Goal: Task Accomplishment & Management: Use online tool/utility

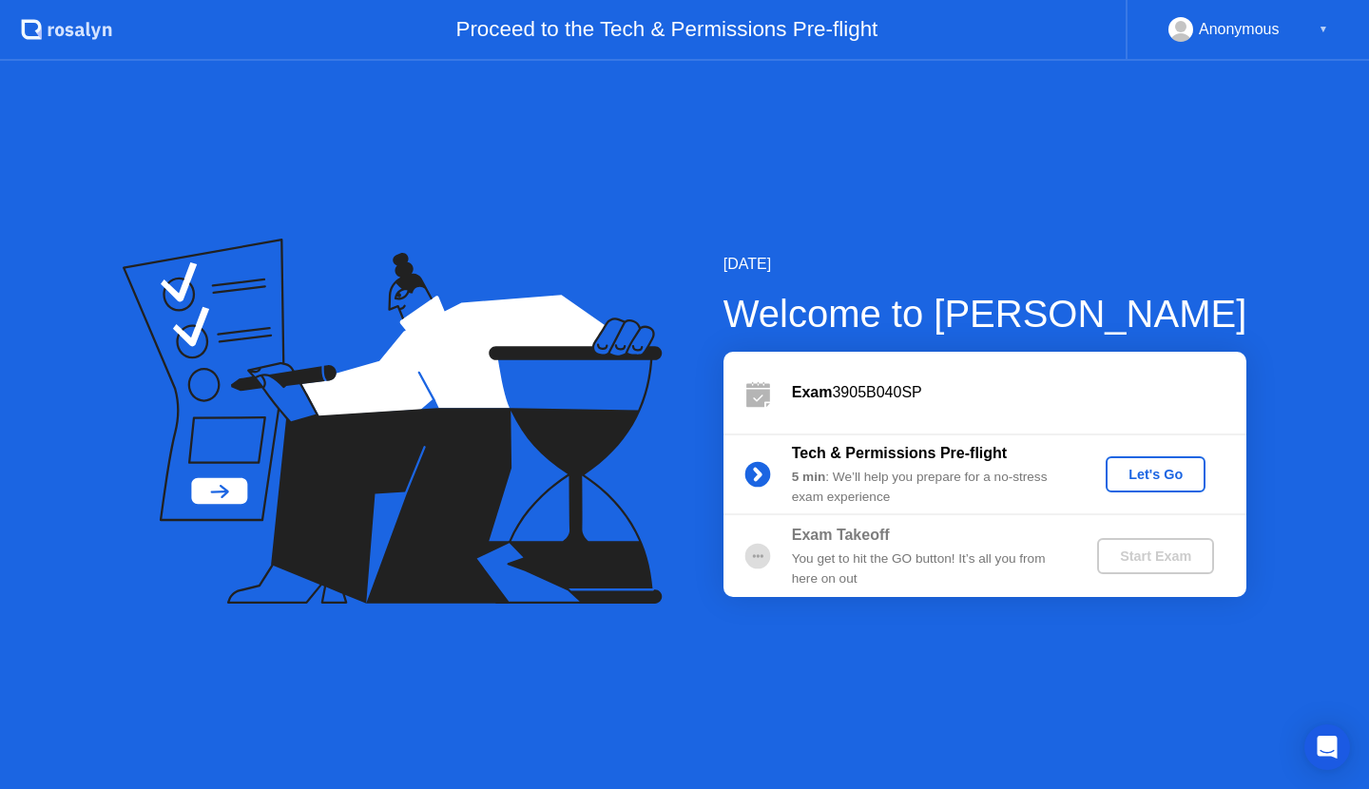
click at [760, 555] on circle at bounding box center [757, 557] width 26 height 26
click at [1146, 472] on div "Let's Go" at bounding box center [1155, 474] width 85 height 15
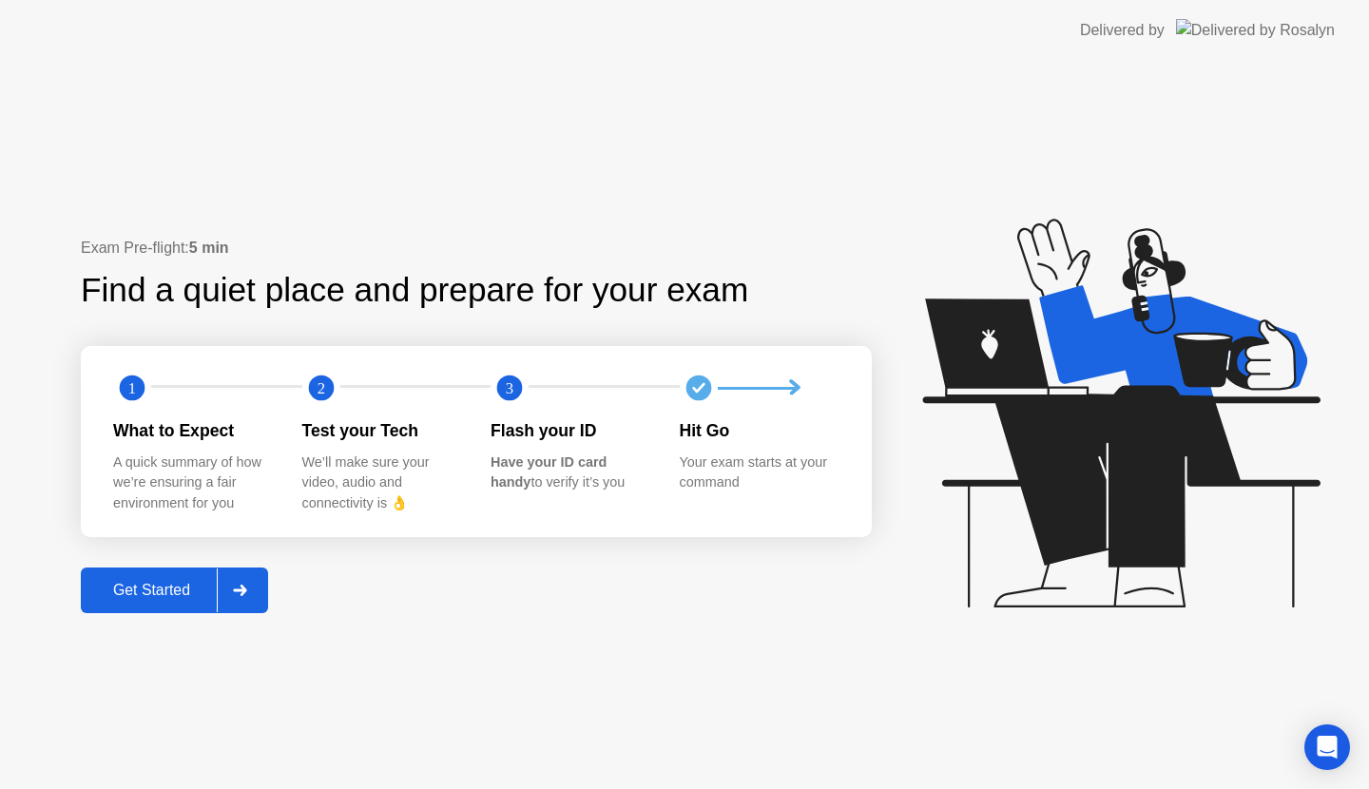
click at [177, 582] on div "Get Started" at bounding box center [152, 590] width 130 height 17
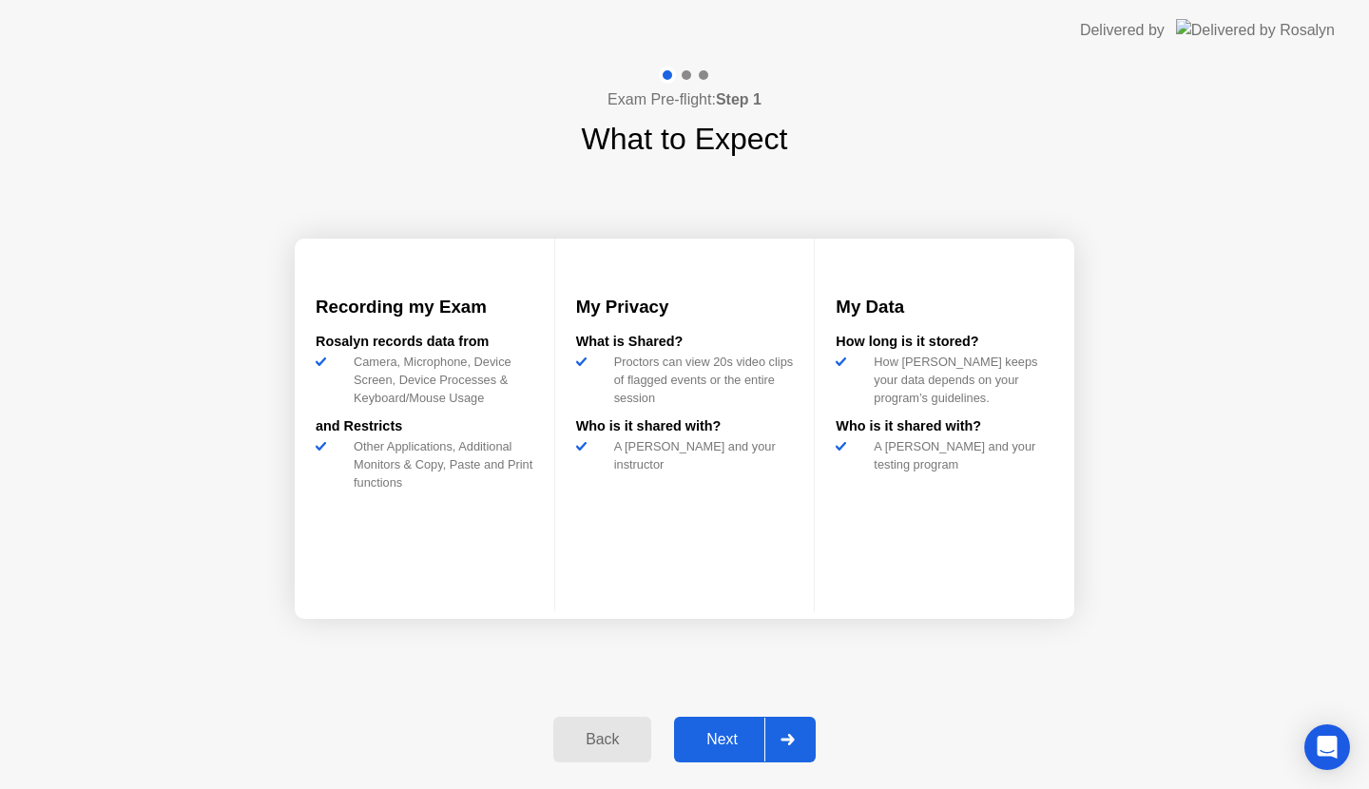
click at [723, 736] on div "Next" at bounding box center [722, 739] width 85 height 17
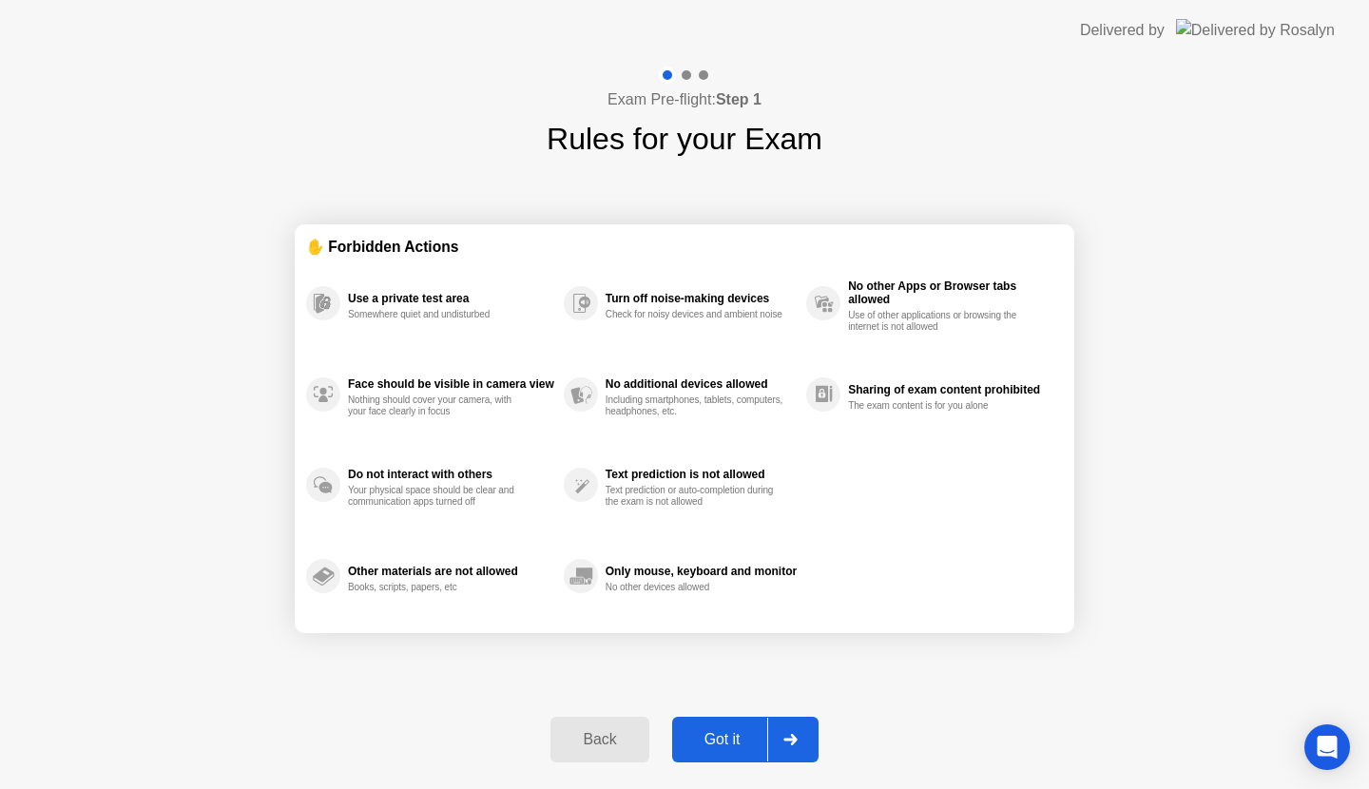
click at [723, 736] on div "Got it" at bounding box center [722, 739] width 89 height 17
select select "**********"
select select "*******"
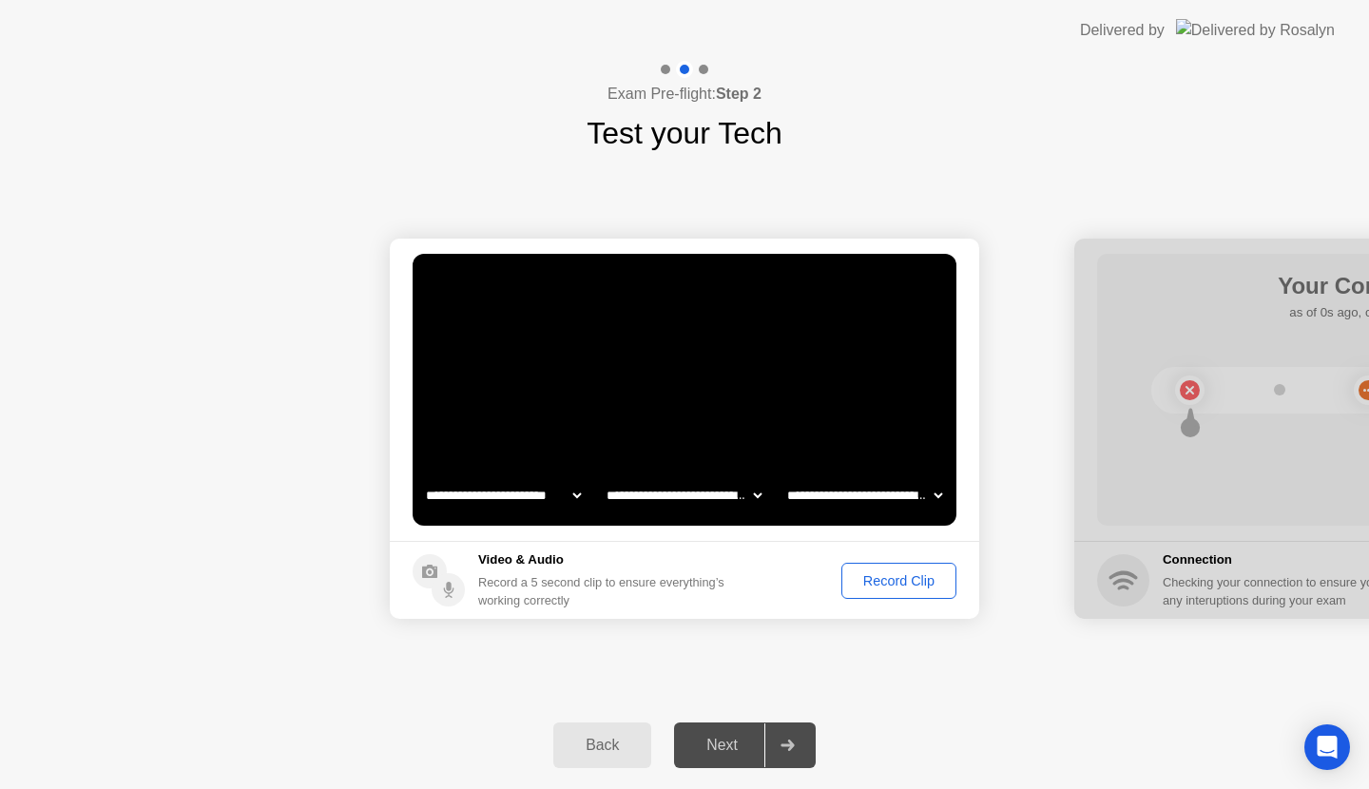
click at [934, 584] on div "Record Clip" at bounding box center [899, 580] width 102 height 15
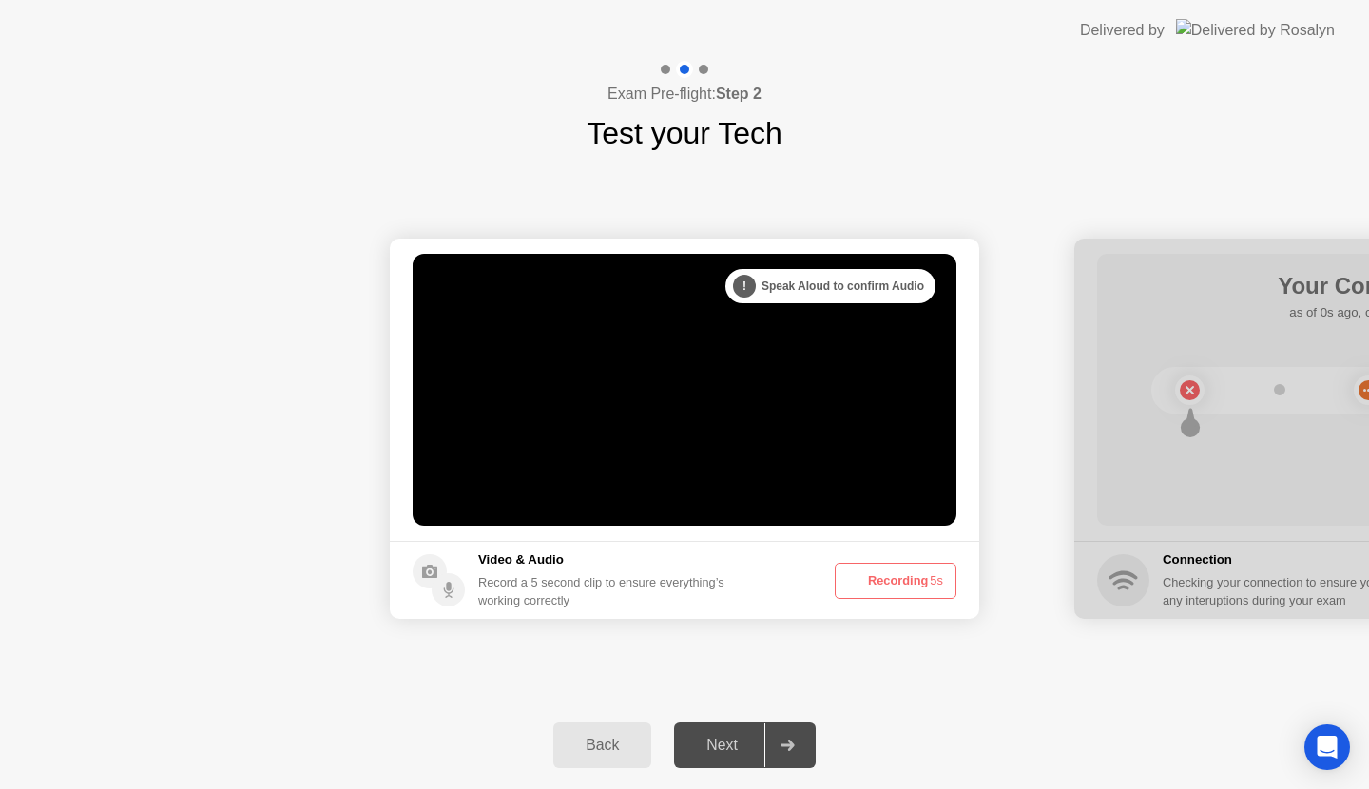
click at [934, 584] on span "5s" at bounding box center [936, 580] width 13 height 14
click at [934, 584] on span "4s" at bounding box center [936, 580] width 13 height 14
drag, startPoint x: 934, startPoint y: 584, endPoint x: 1140, endPoint y: 589, distance: 206.4
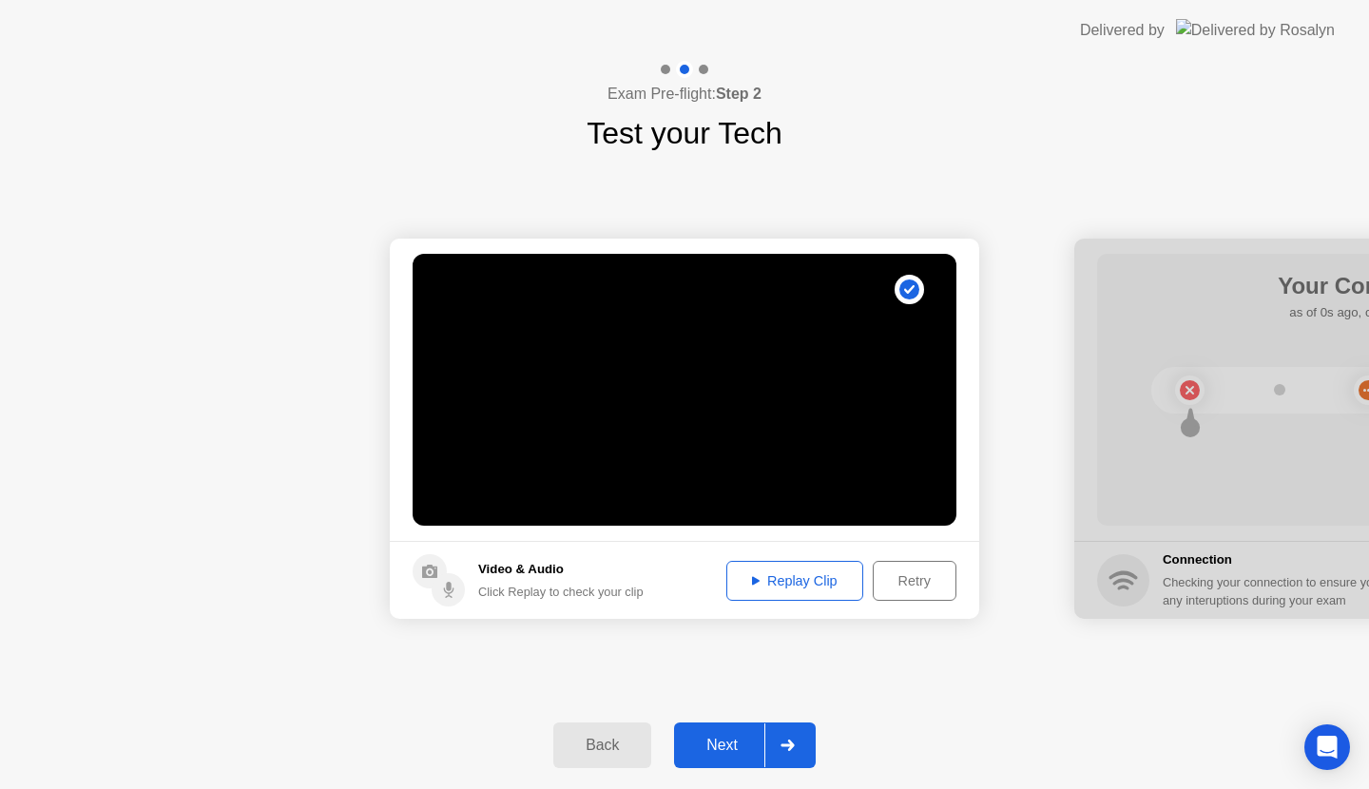
click at [1161, 569] on div at bounding box center [1369, 429] width 590 height 380
click at [916, 580] on div "Retry" at bounding box center [914, 580] width 70 height 15
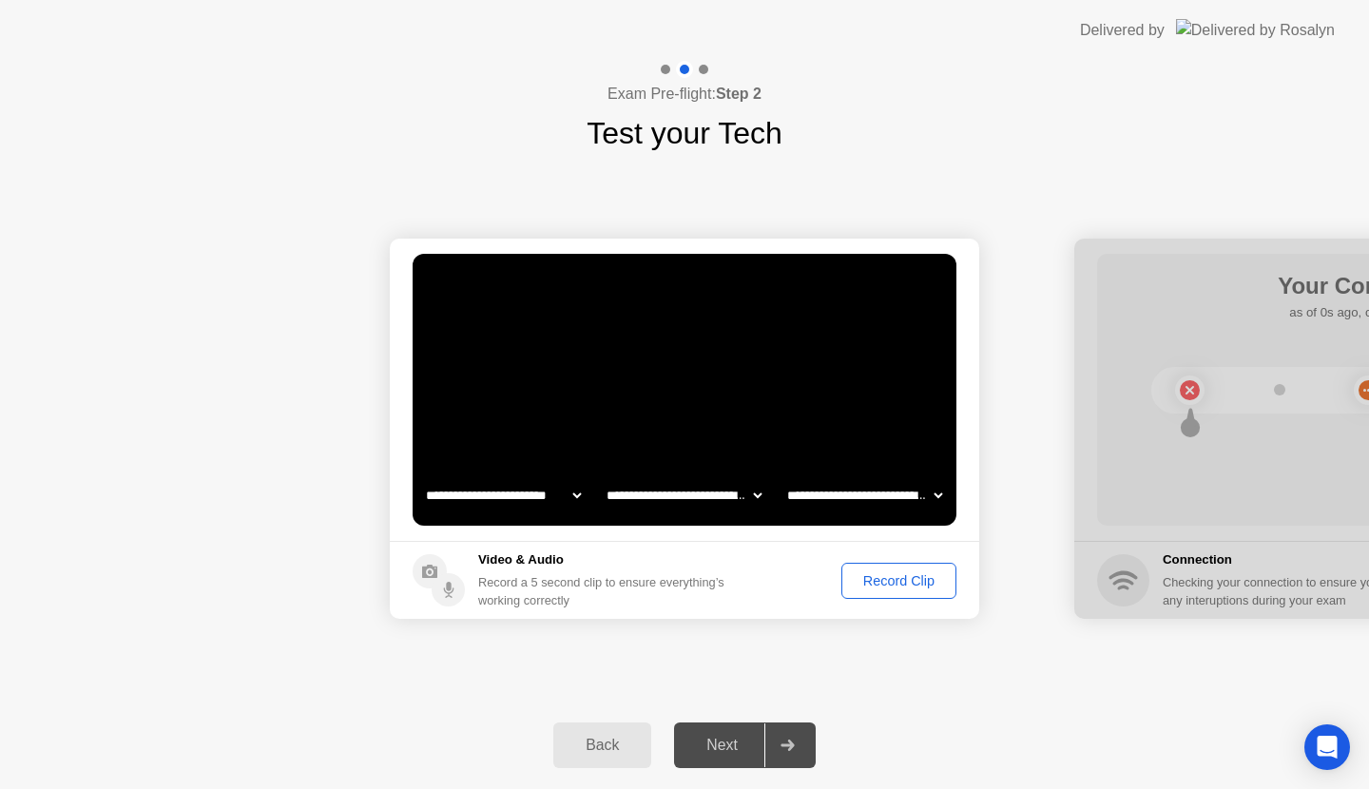
click at [916, 580] on div "Record Clip" at bounding box center [899, 580] width 102 height 15
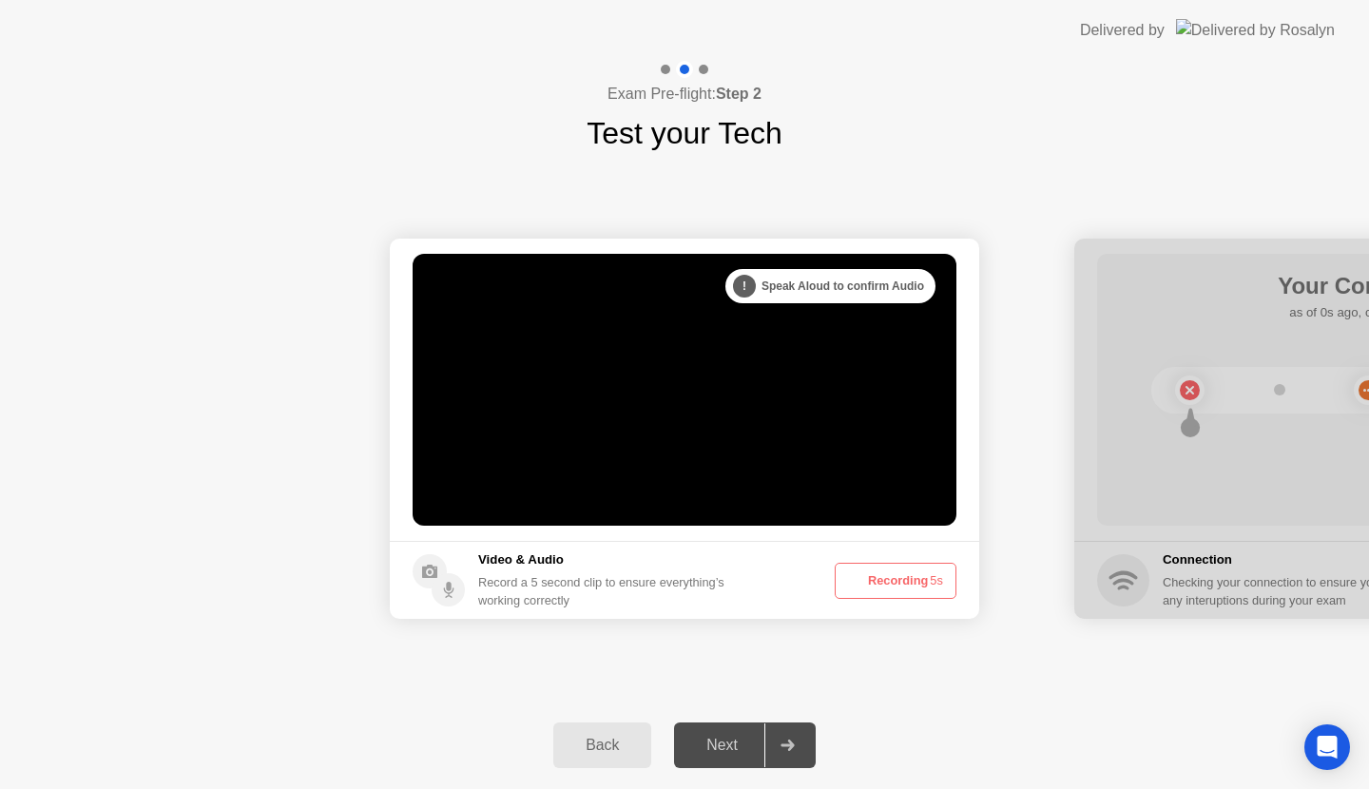
click at [916, 580] on button "Recording 5s" at bounding box center [896, 581] width 122 height 36
click at [805, 730] on div at bounding box center [787, 746] width 46 height 44
drag, startPoint x: 805, startPoint y: 730, endPoint x: 867, endPoint y: 578, distance: 164.2
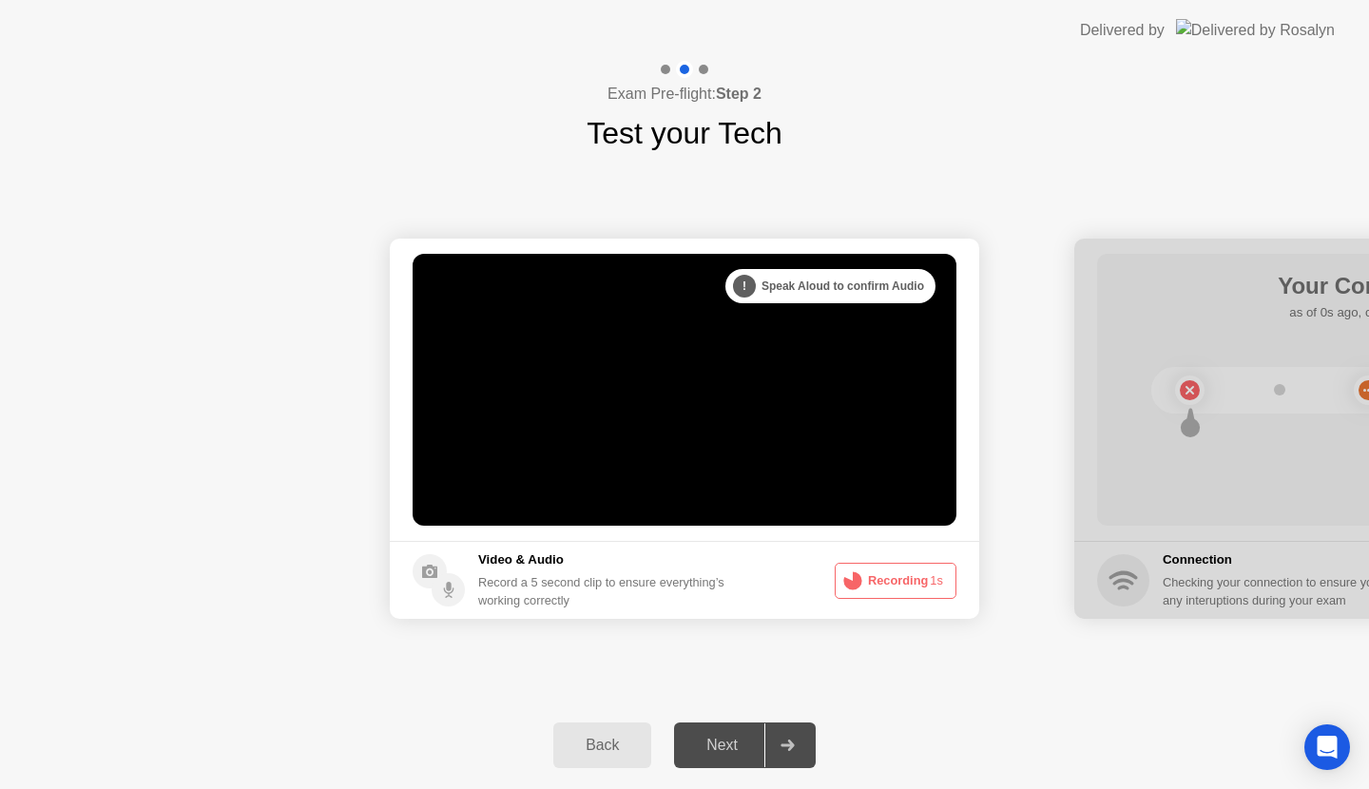
click at [867, 578] on div "**********" at bounding box center [684, 425] width 1369 height 728
click at [867, 578] on button "Recording 1s" at bounding box center [896, 581] width 122 height 36
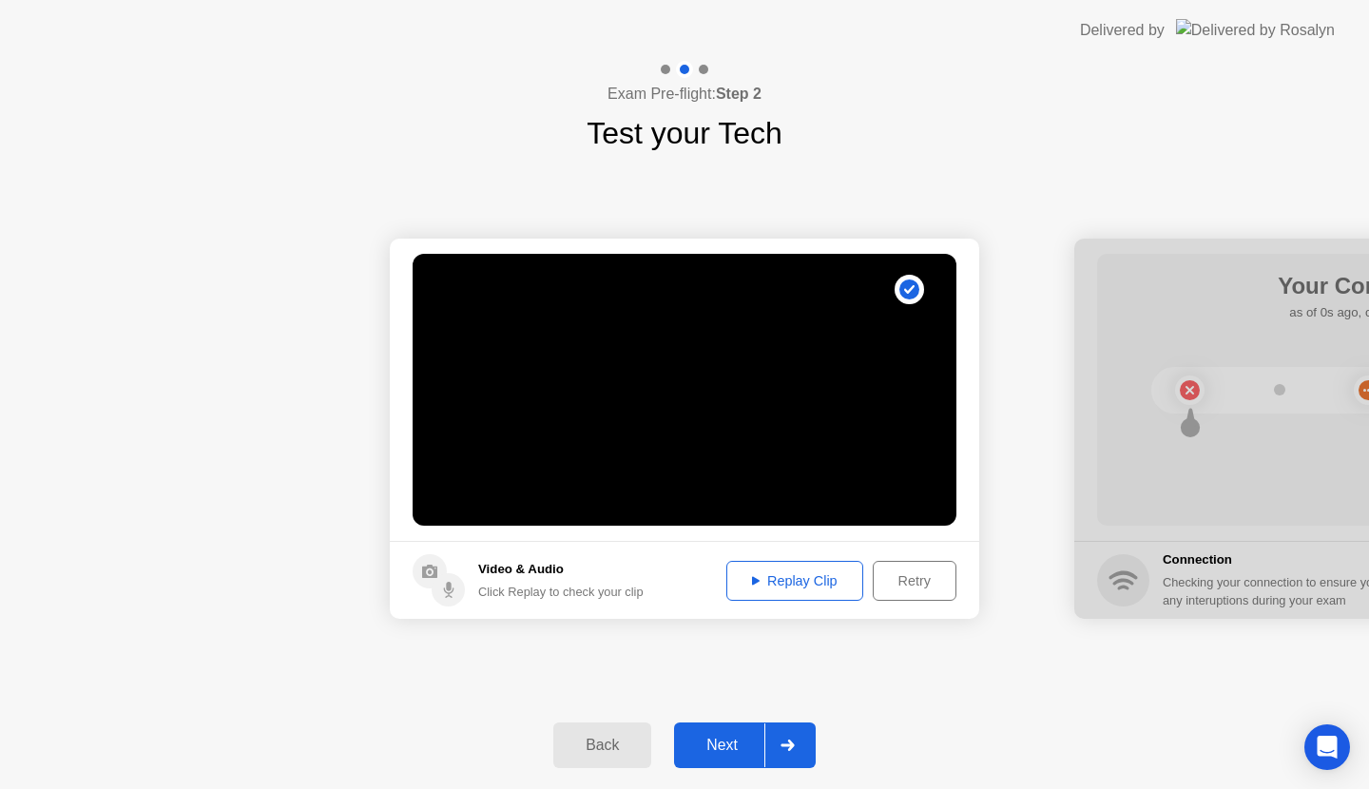
click at [821, 577] on div "Replay Clip" at bounding box center [795, 580] width 124 height 15
click at [793, 739] on div at bounding box center [787, 746] width 46 height 44
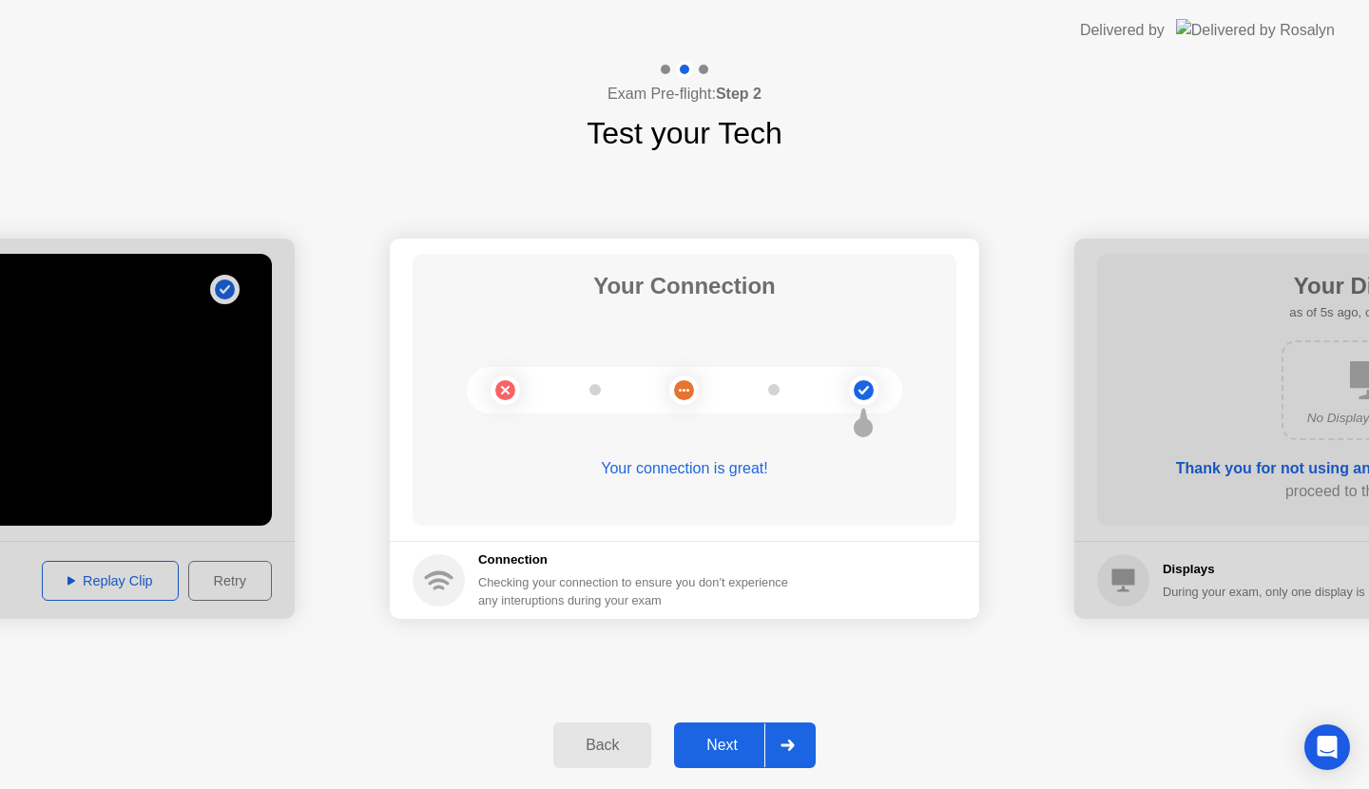
click at [720, 744] on div "Next" at bounding box center [722, 745] width 85 height 17
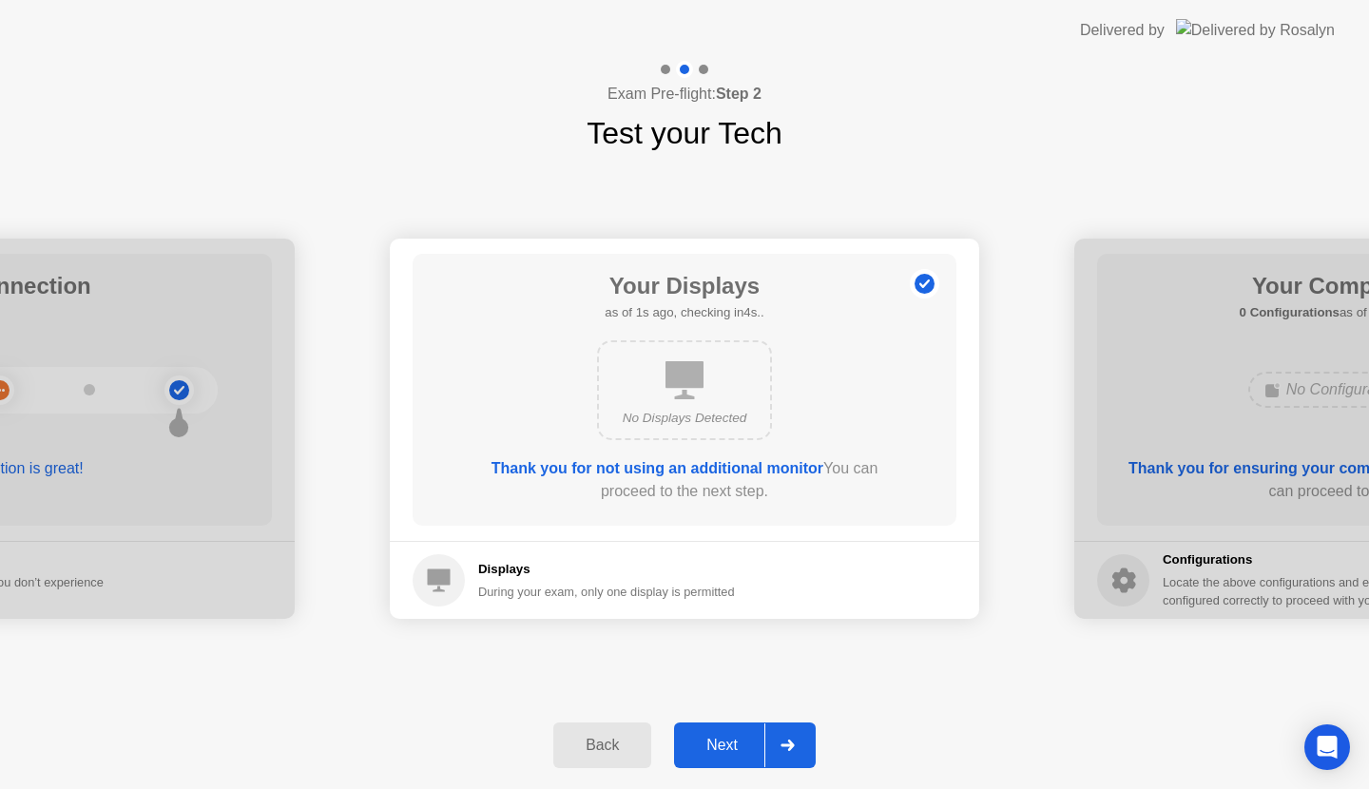
click at [720, 744] on div "Next" at bounding box center [722, 745] width 85 height 17
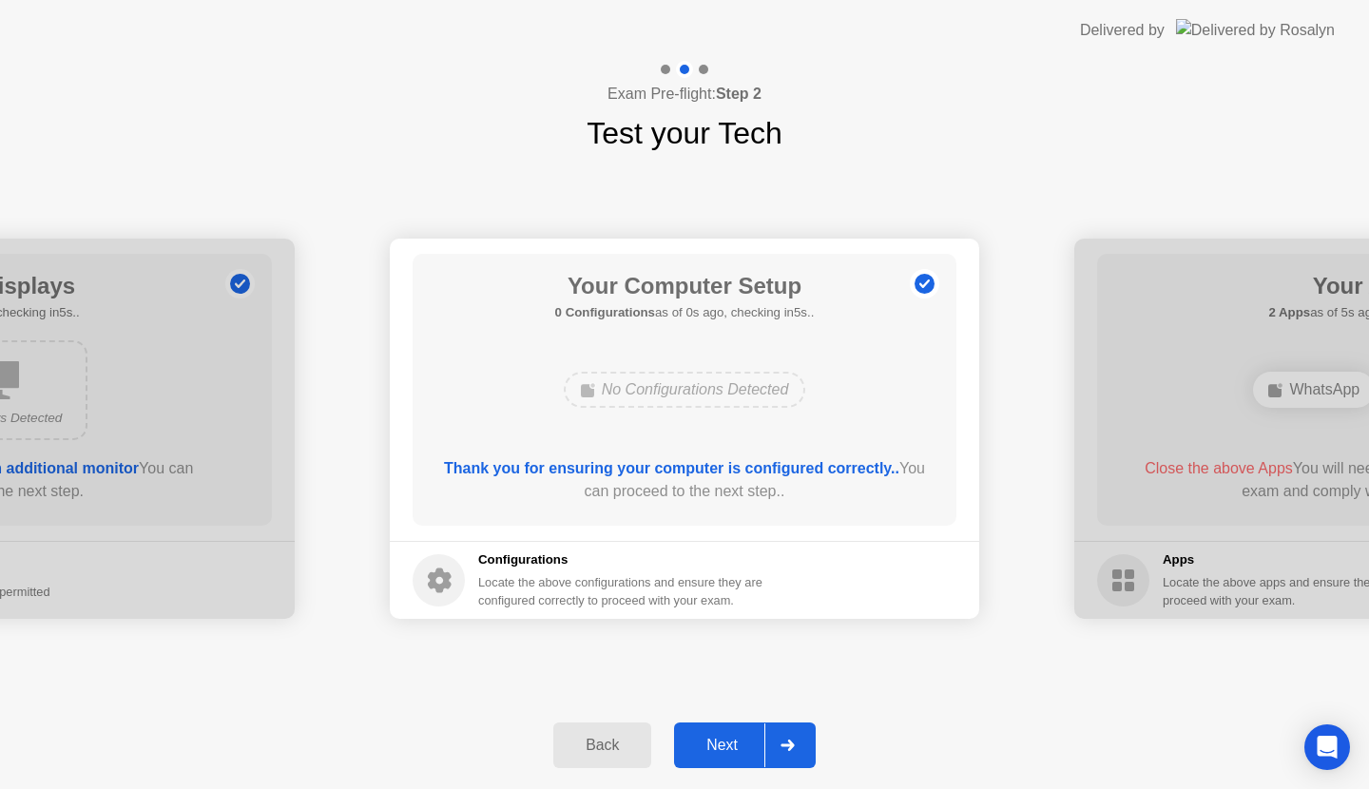
click at [720, 744] on div "Next" at bounding box center [722, 745] width 85 height 17
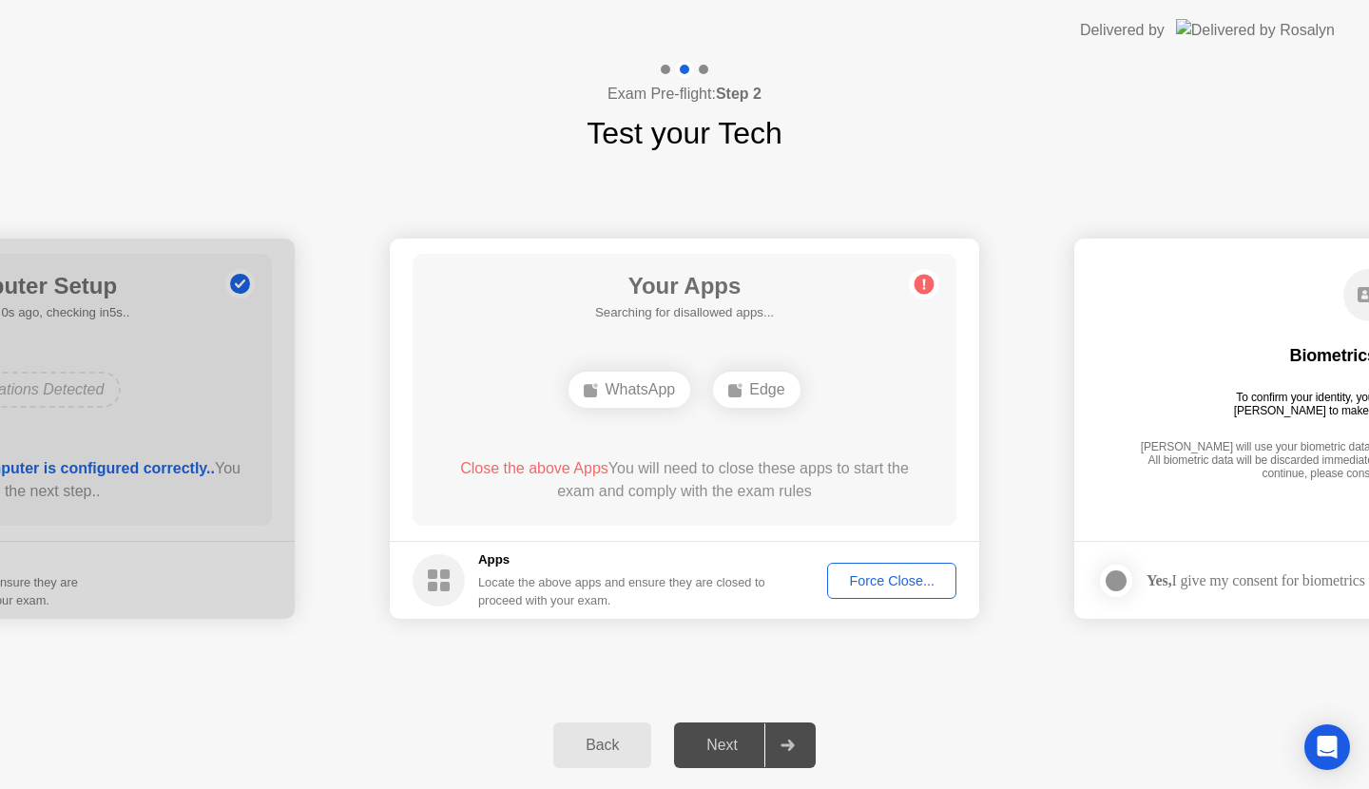
click at [720, 744] on div "Next" at bounding box center [722, 745] width 85 height 17
click at [885, 581] on div "Force Close..." at bounding box center [892, 580] width 116 height 15
click at [937, 580] on div "Force Close..." at bounding box center [892, 580] width 116 height 15
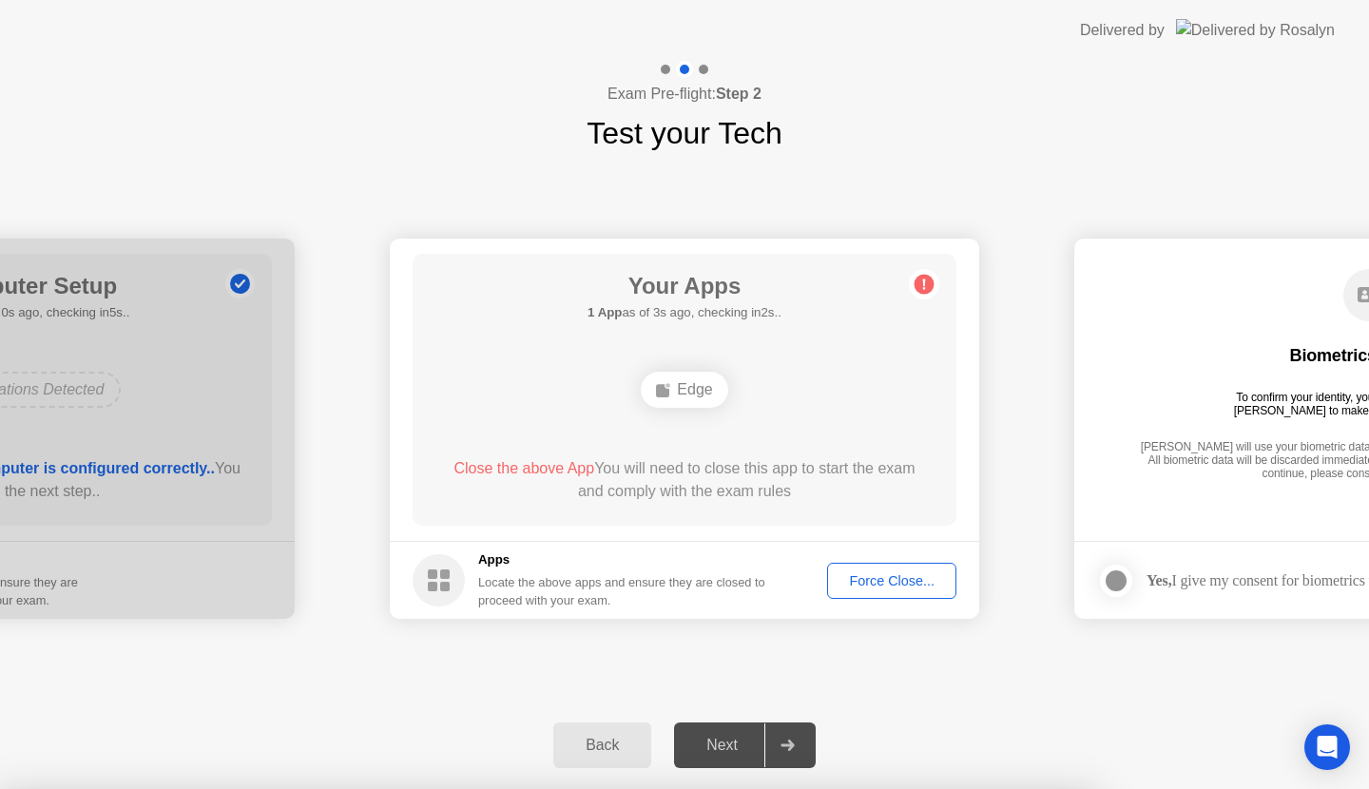
click at [695, 464] on div "Close the above App You will need to close this app to start the exam and compl…" at bounding box center [685, 480] width 490 height 46
click at [904, 576] on div "Force Close..." at bounding box center [892, 580] width 116 height 15
click at [869, 583] on div "Force Close..." at bounding box center [892, 580] width 116 height 15
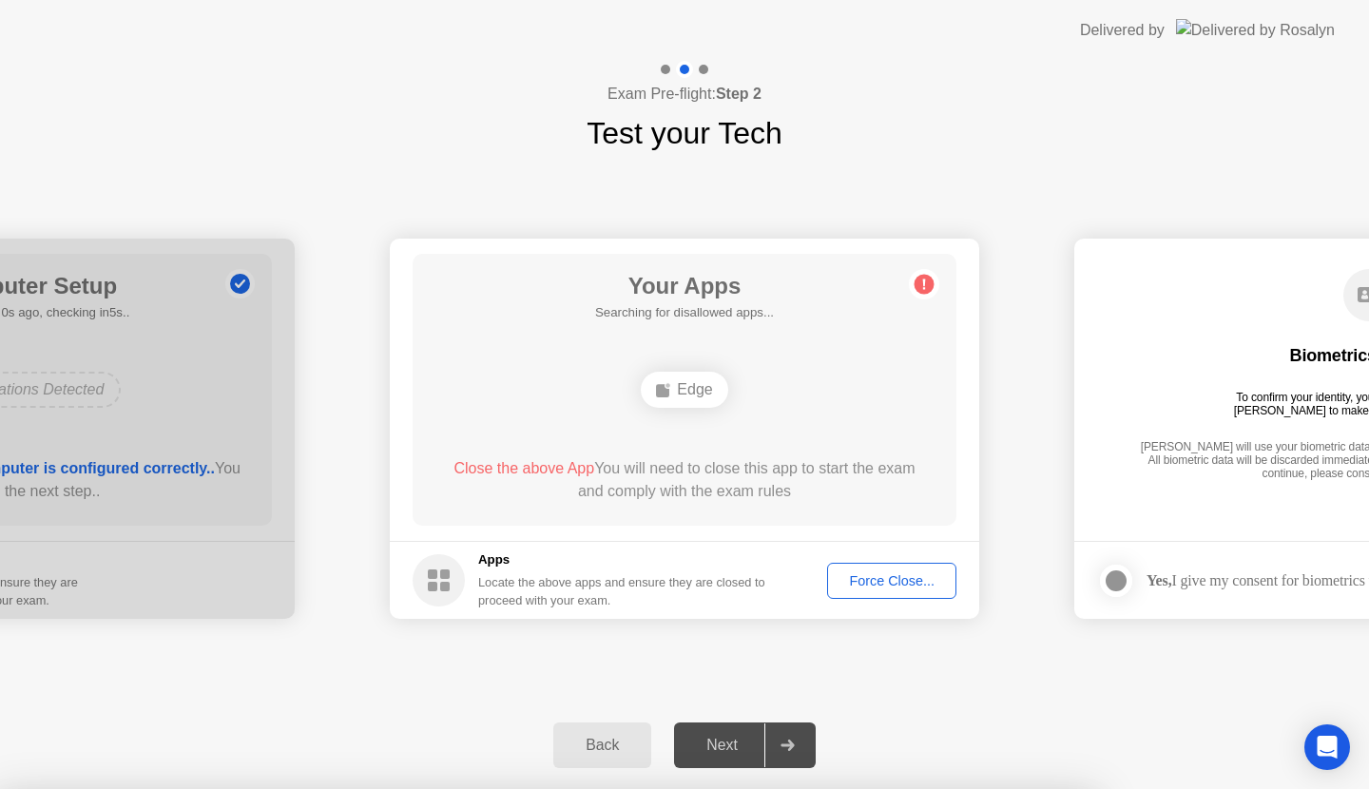
click at [871, 573] on div "Force Close..." at bounding box center [892, 580] width 116 height 15
click at [698, 393] on div "Edge" at bounding box center [684, 390] width 87 height 36
click at [560, 466] on span "Close the above App" at bounding box center [524, 468] width 141 height 16
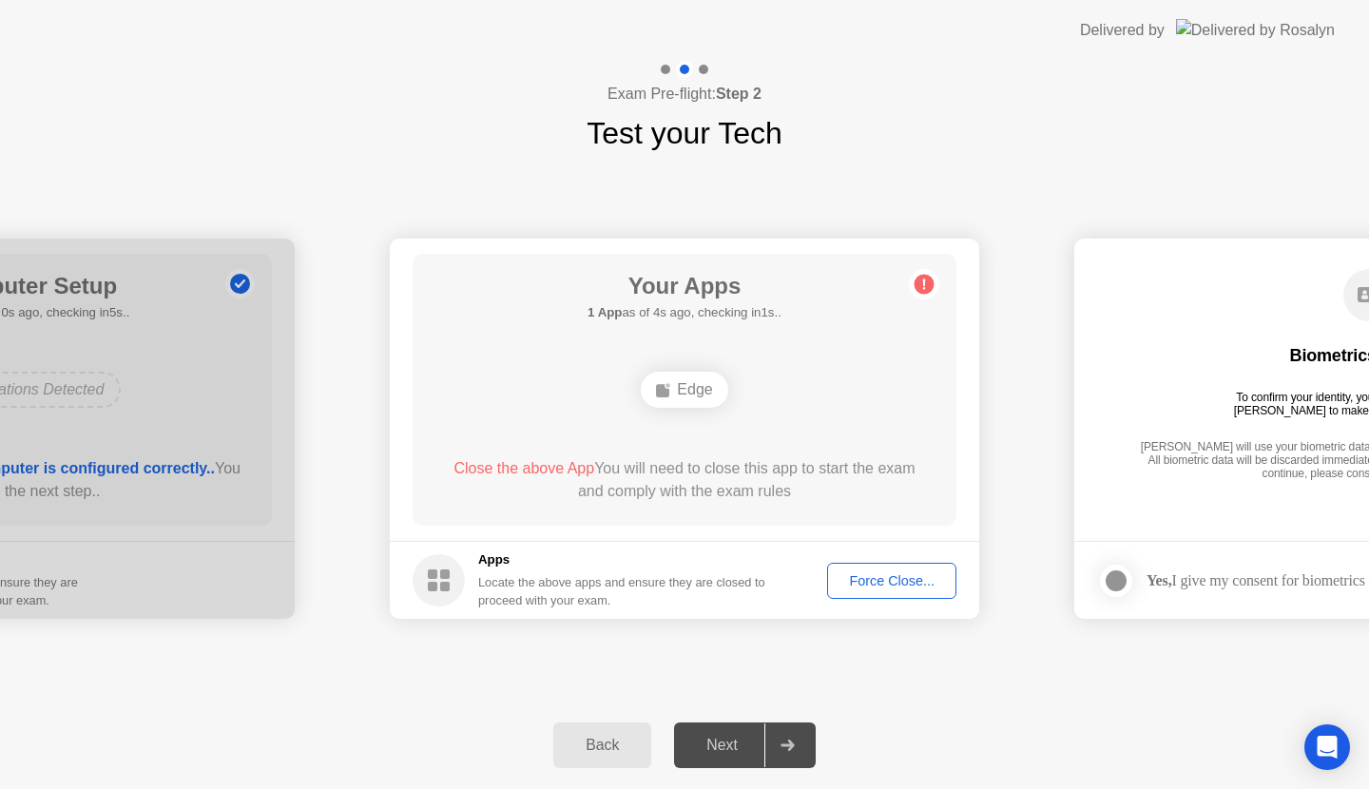
click at [918, 577] on div "Force Close..." at bounding box center [892, 580] width 116 height 15
click at [1126, 584] on div at bounding box center [1116, 581] width 23 height 23
click at [796, 740] on div at bounding box center [787, 746] width 46 height 44
click at [881, 576] on div "Force Close..." at bounding box center [892, 580] width 116 height 15
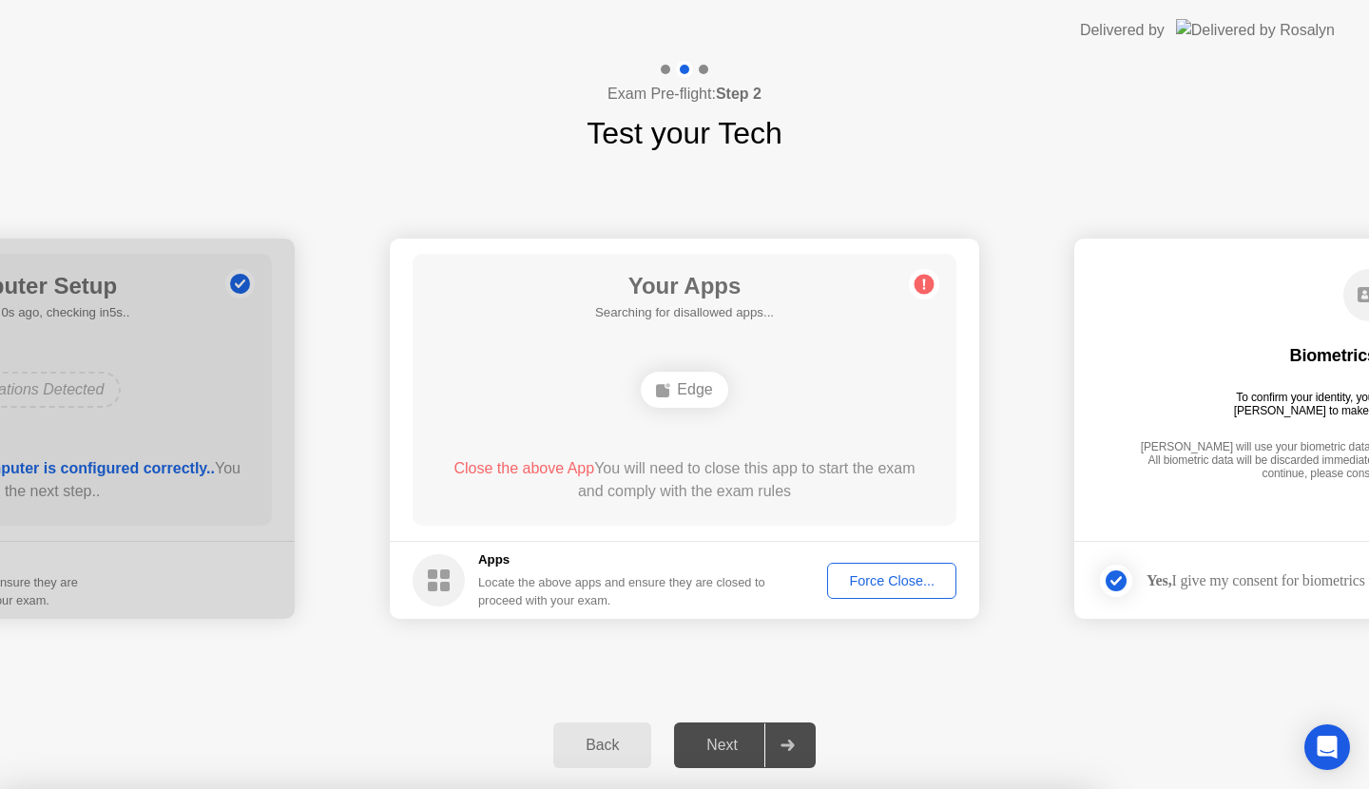
click at [874, 587] on div "Force Close..." at bounding box center [892, 580] width 116 height 15
click at [947, 565] on button "Force Close..." at bounding box center [891, 581] width 129 height 36
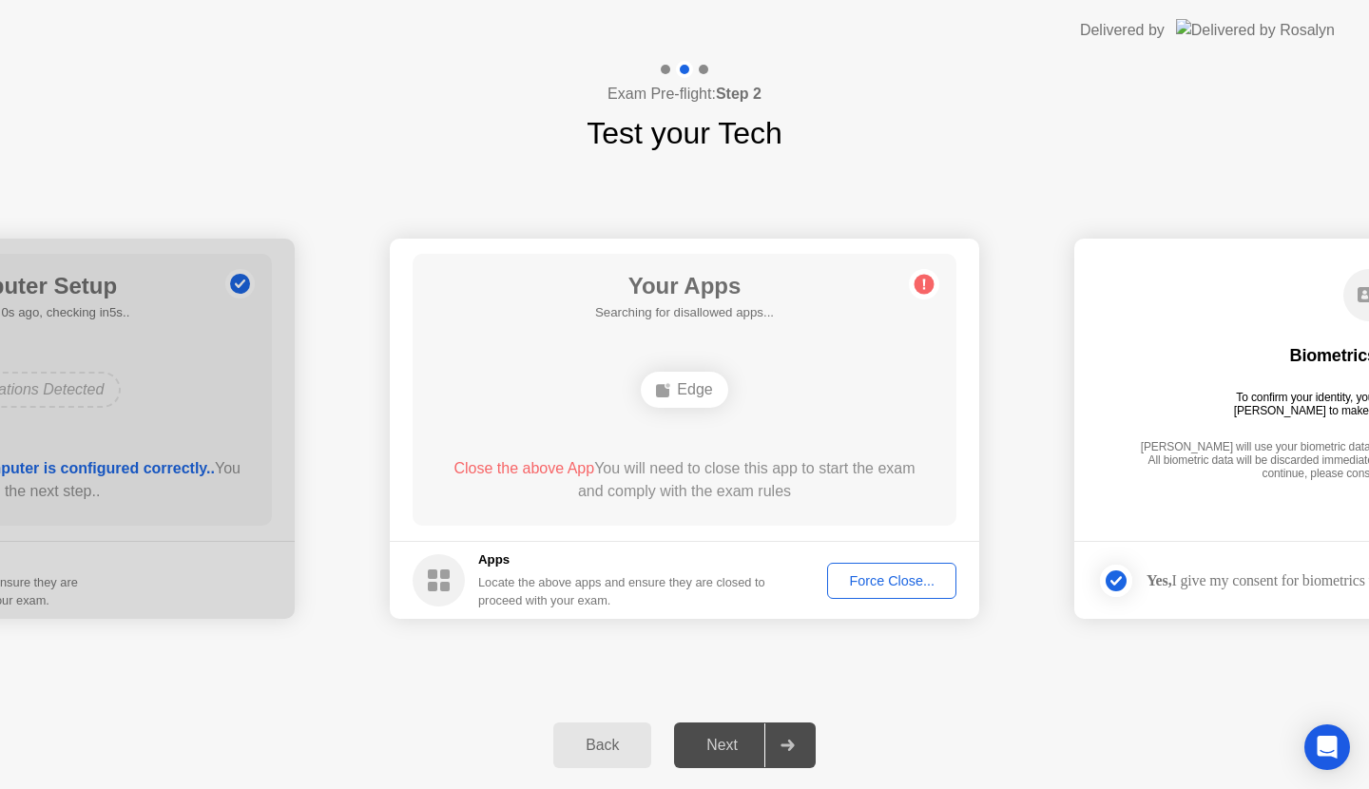
click at [890, 588] on div "Force Close..." at bounding box center [892, 580] width 116 height 15
drag, startPoint x: 785, startPoint y: 509, endPoint x: 886, endPoint y: 622, distance: 151.5
click at [920, 580] on div "Force Close..." at bounding box center [892, 580] width 116 height 15
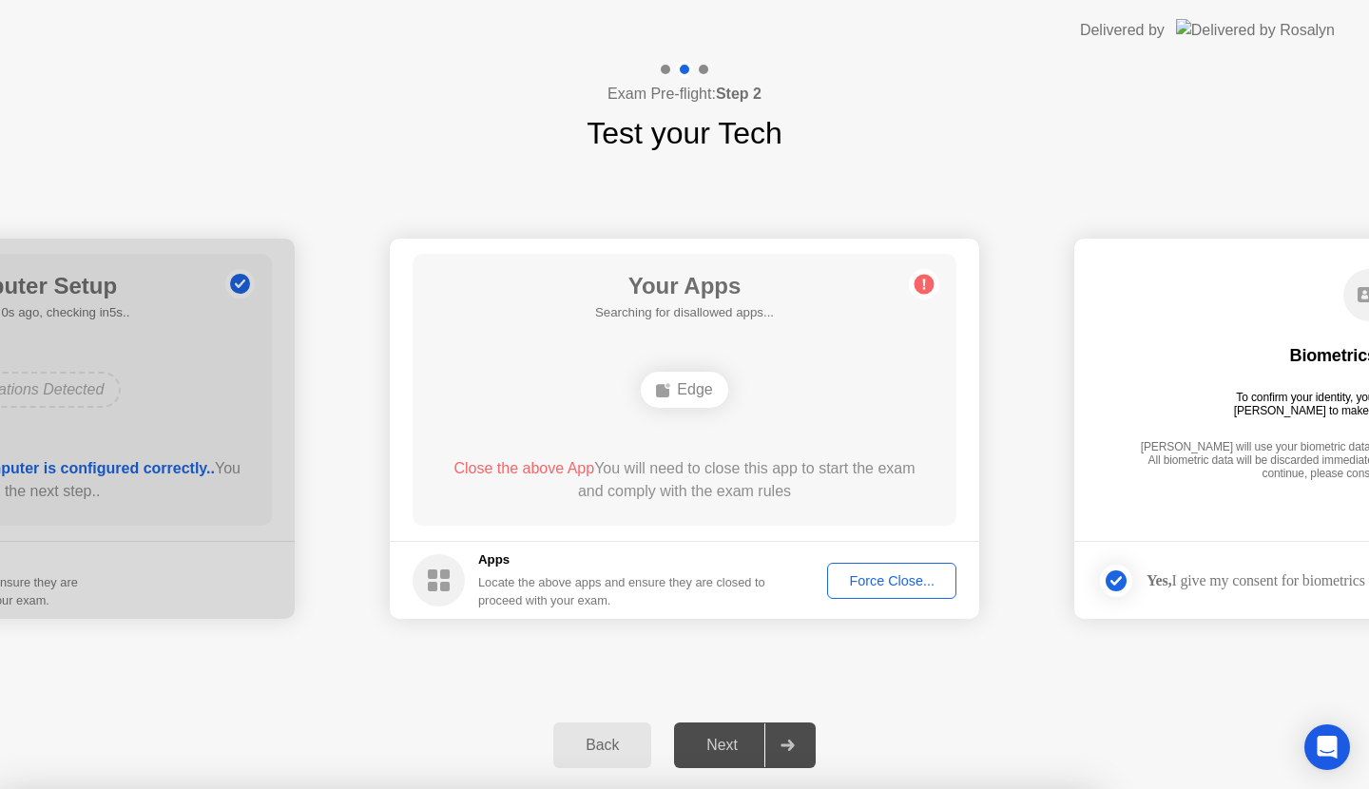
click at [864, 577] on div "Force Close..." at bounding box center [892, 580] width 116 height 15
click at [930, 290] on circle at bounding box center [925, 285] width 20 height 20
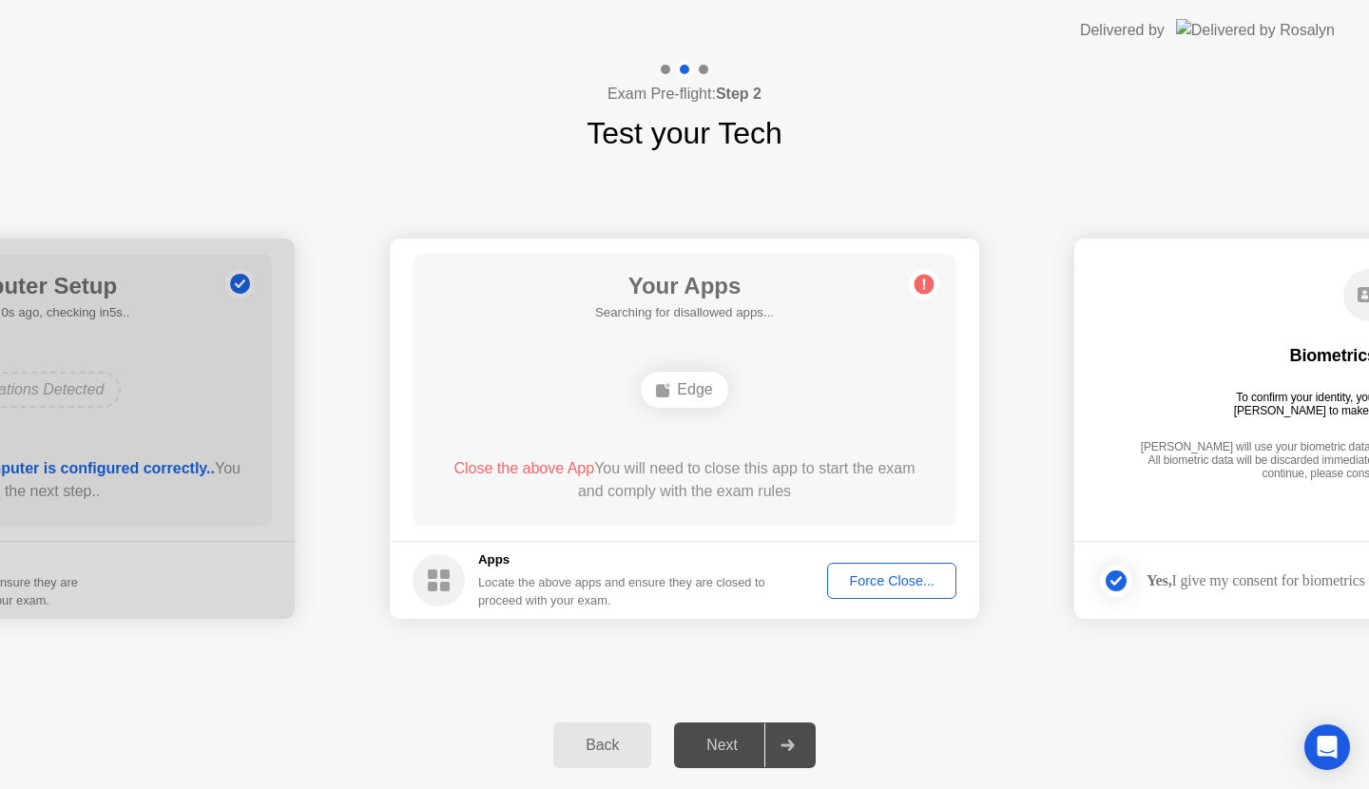
click at [795, 743] on icon at bounding box center [788, 745] width 14 height 11
drag, startPoint x: 1194, startPoint y: 319, endPoint x: 1127, endPoint y: 516, distance: 209.0
click at [784, 750] on icon at bounding box center [788, 745] width 14 height 11
click at [632, 750] on div "Back" at bounding box center [602, 745] width 87 height 17
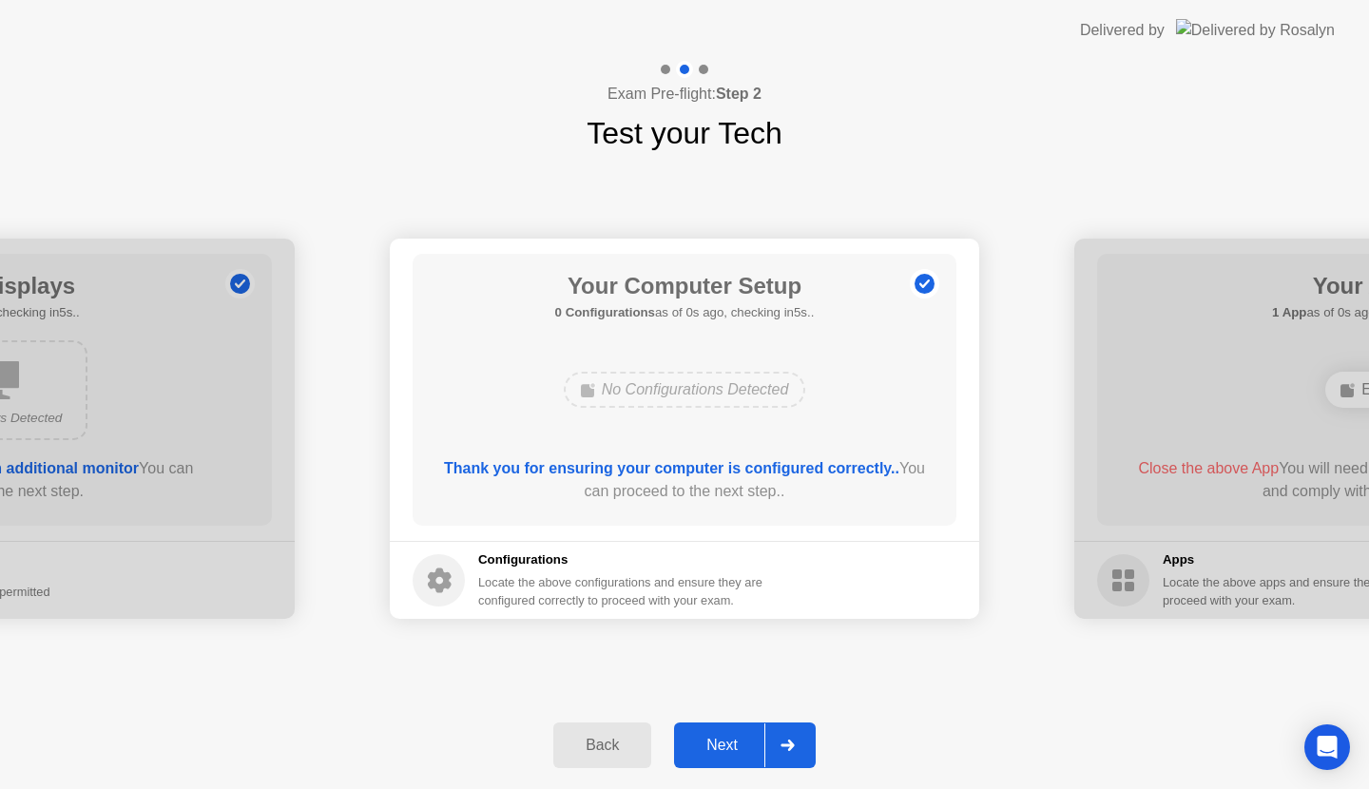
click at [632, 750] on div "Back" at bounding box center [602, 745] width 87 height 17
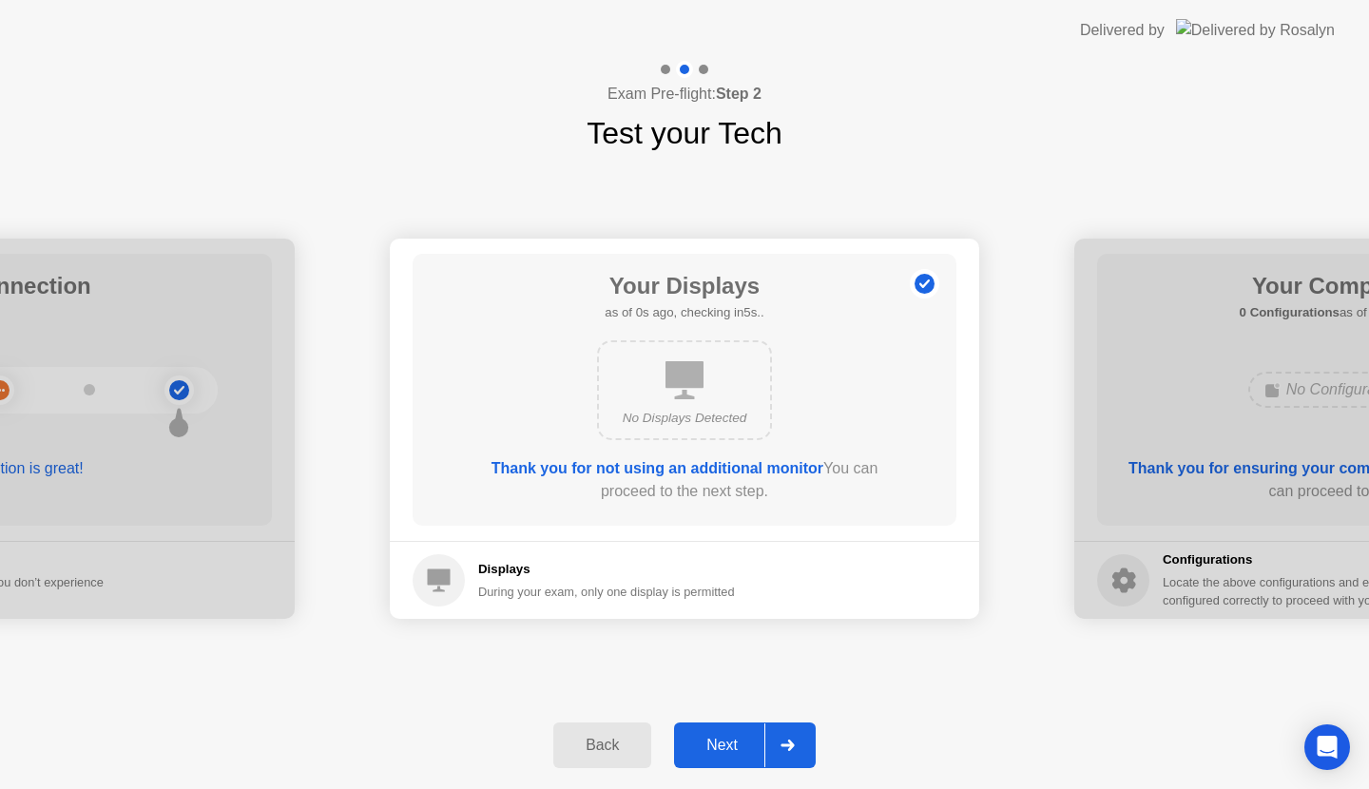
click at [632, 750] on div "Back" at bounding box center [602, 745] width 87 height 17
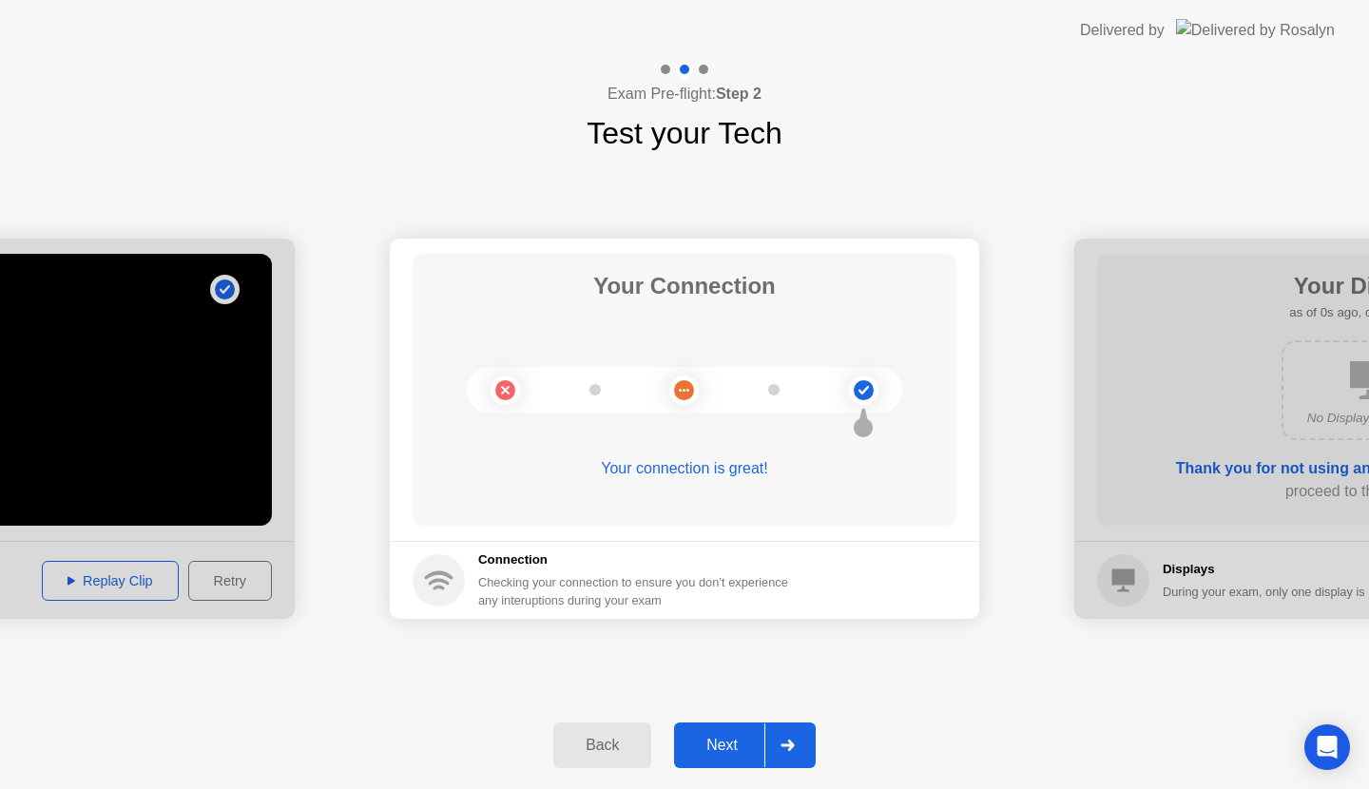
click at [797, 746] on div at bounding box center [787, 746] width 46 height 44
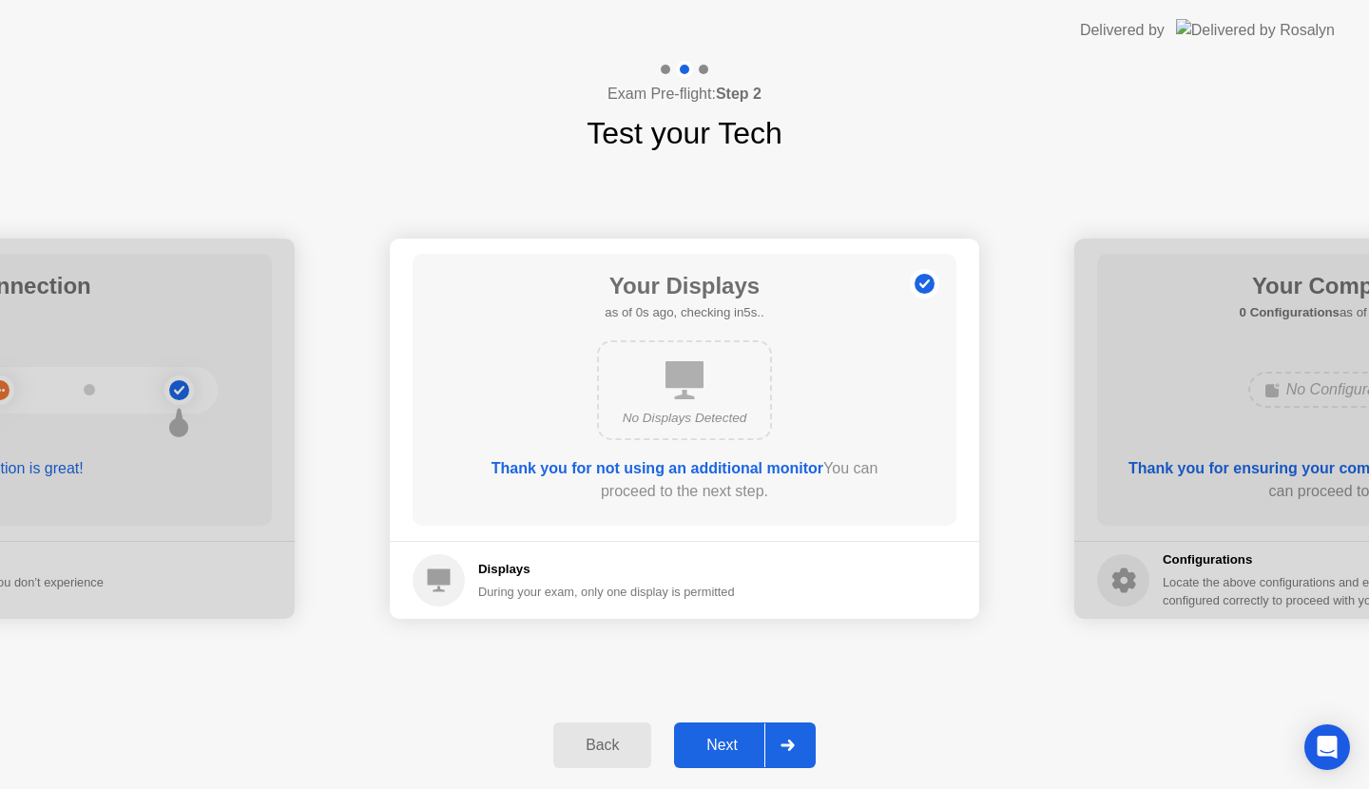
click at [797, 746] on div at bounding box center [787, 746] width 46 height 44
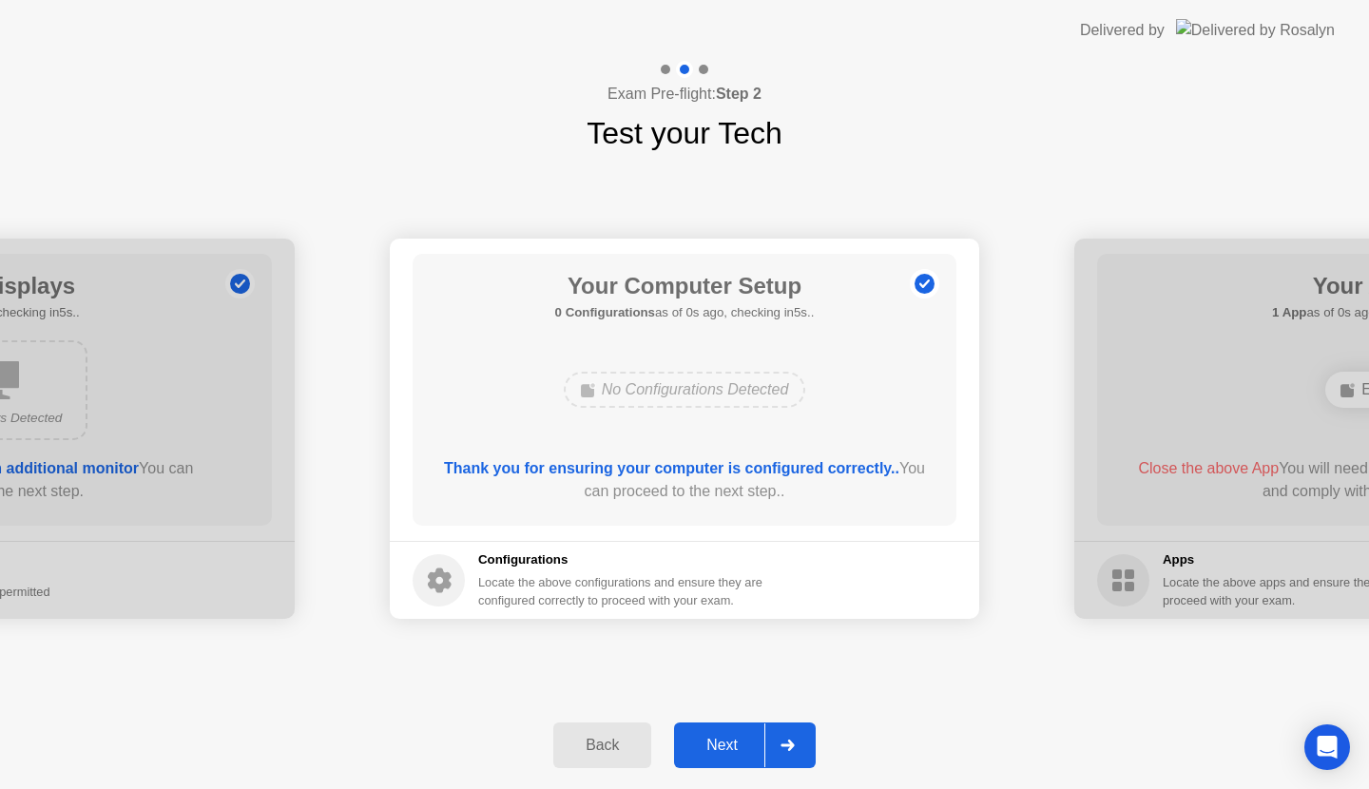
click at [730, 740] on div "Next" at bounding box center [722, 745] width 85 height 17
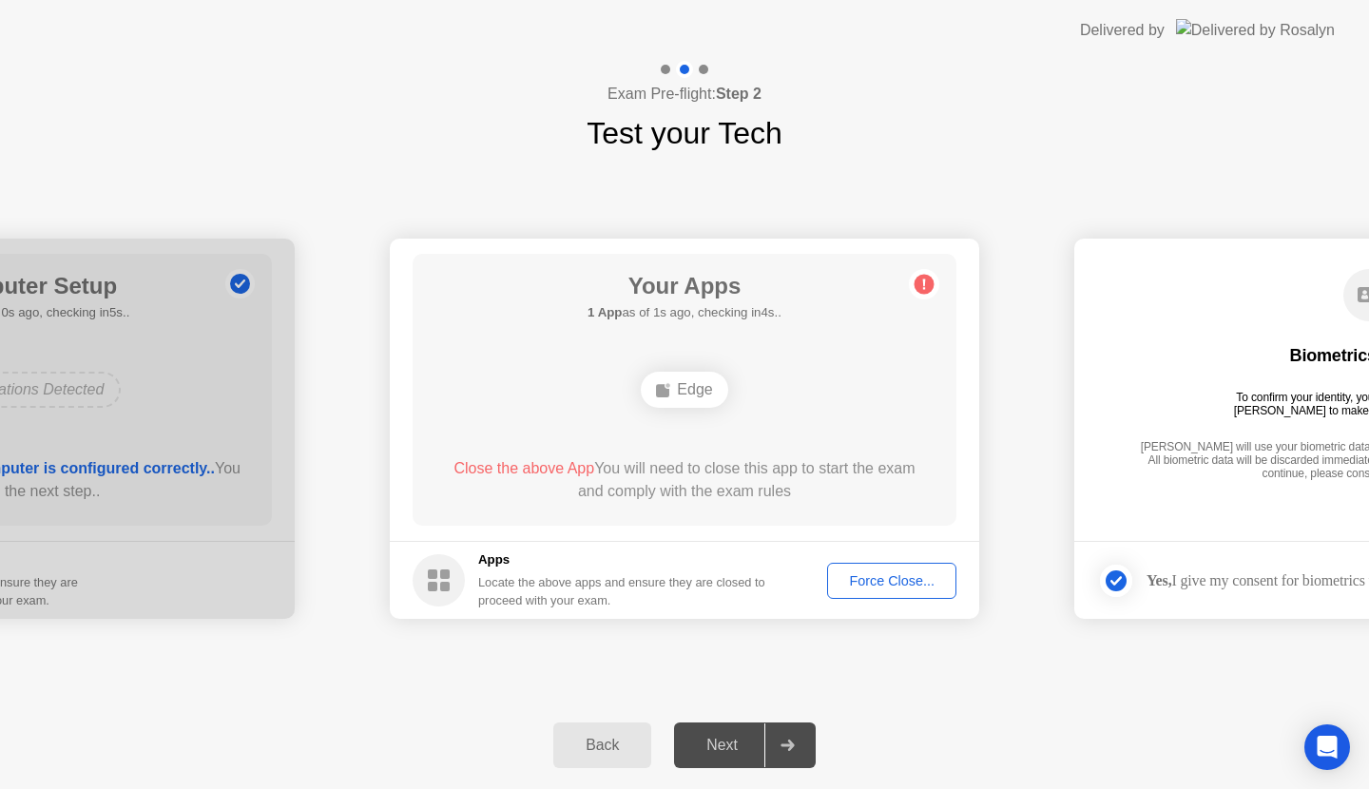
click at [718, 395] on div "Edge" at bounding box center [684, 390] width 87 height 36
click at [695, 384] on div "Edge" at bounding box center [684, 390] width 87 height 36
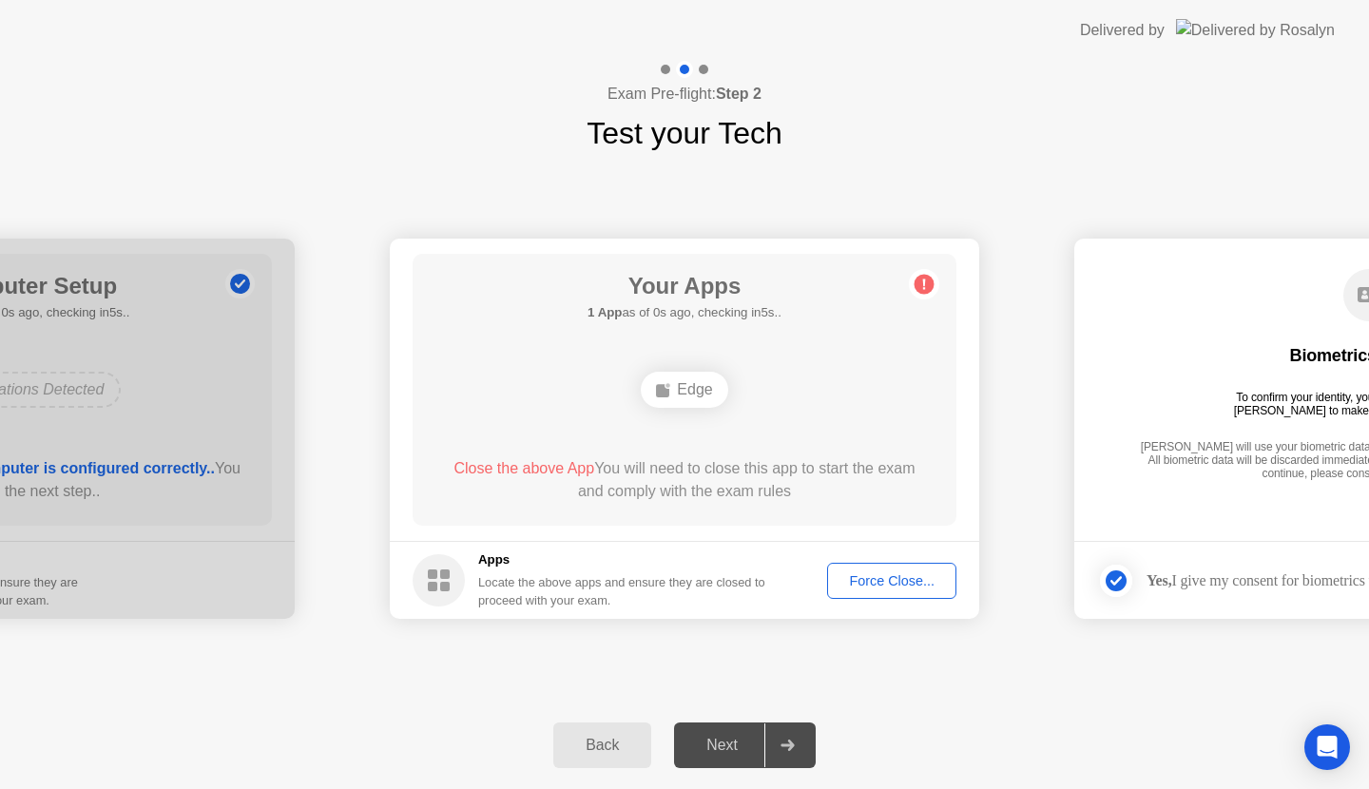
click at [548, 471] on span "Close the above App" at bounding box center [524, 468] width 141 height 16
click at [879, 573] on div "Force Close..." at bounding box center [892, 580] width 116 height 15
click at [802, 742] on div at bounding box center [787, 746] width 46 height 44
click at [686, 385] on div "Edge" at bounding box center [684, 390] width 87 height 36
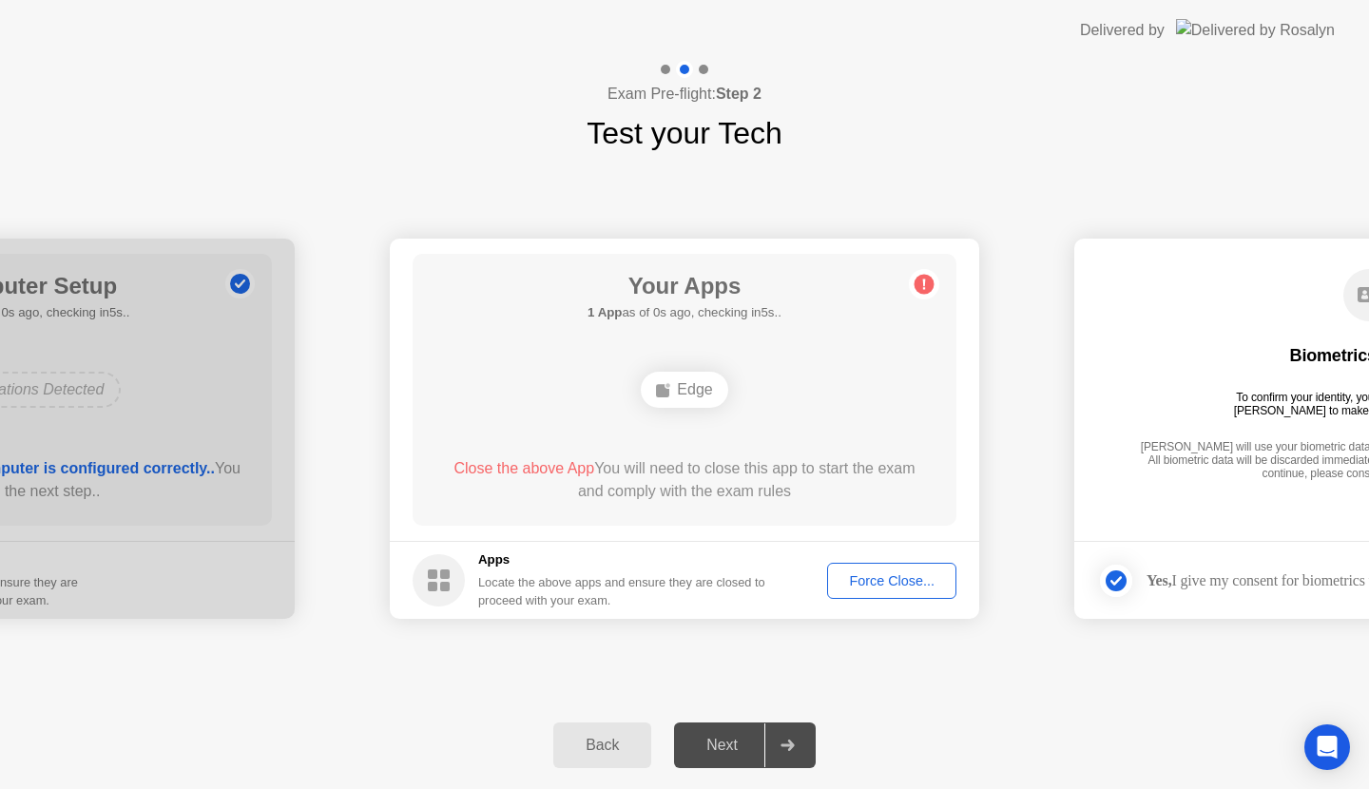
click at [928, 283] on circle at bounding box center [925, 285] width 20 height 20
click at [881, 573] on div "Force Close..." at bounding box center [892, 580] width 116 height 15
click at [864, 574] on div "Force Close..." at bounding box center [892, 580] width 116 height 15
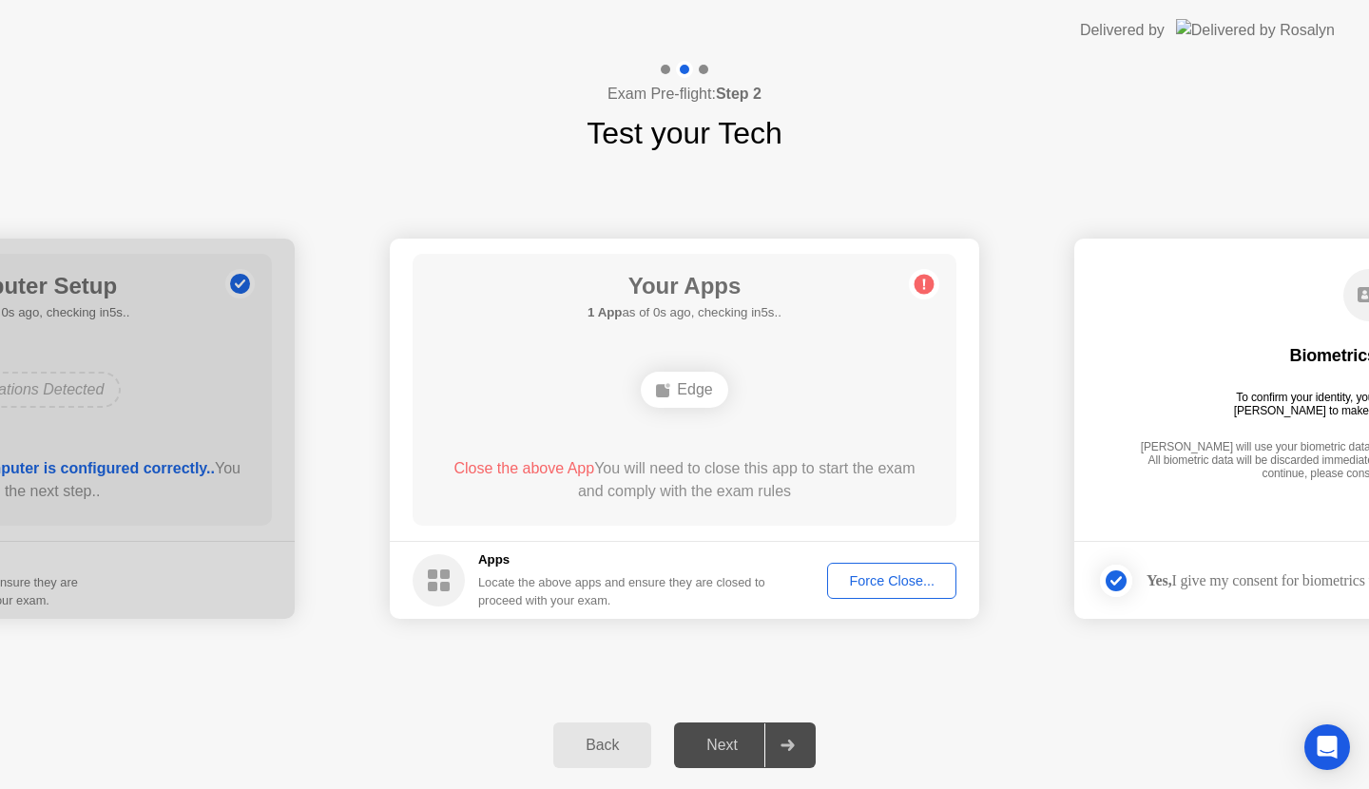
click at [866, 575] on div "Force Close..." at bounding box center [892, 580] width 116 height 15
